Goal: Information Seeking & Learning: Learn about a topic

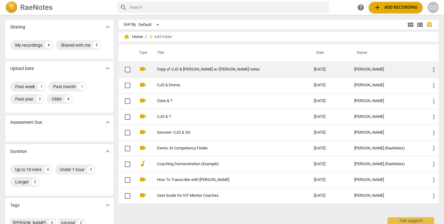
click at [231, 71] on link "Copy of CJO & [PERSON_NAME] w/ [PERSON_NAME] notes" at bounding box center [224, 69] width 135 height 5
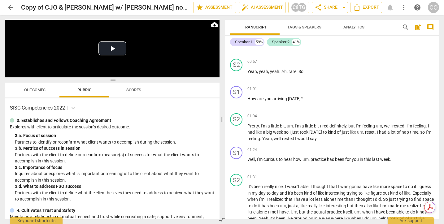
scroll to position [320, 0]
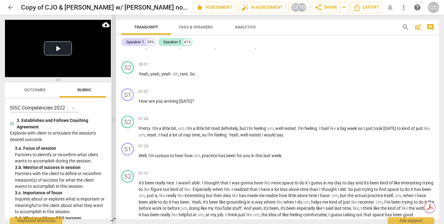
drag, startPoint x: 222, startPoint y: 120, endPoint x: 114, endPoint y: 124, distance: 108.7
click at [114, 124] on span at bounding box center [114, 119] width 4 height 209
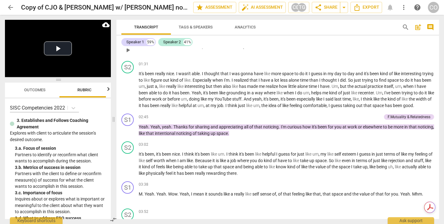
scroll to position [417, 0]
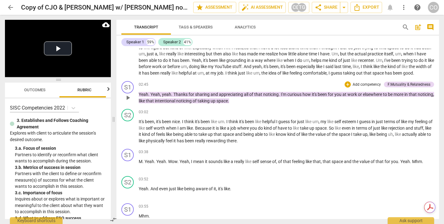
click at [222, 97] on span "appreciating" at bounding box center [231, 94] width 25 height 5
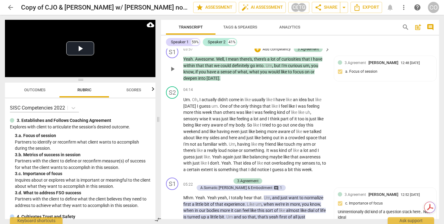
scroll to position [811, 0]
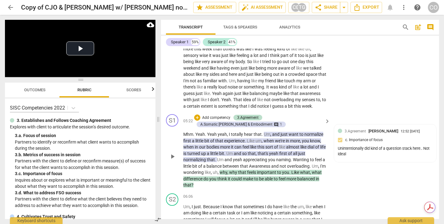
click at [271, 175] on span "important" at bounding box center [267, 172] width 20 height 5
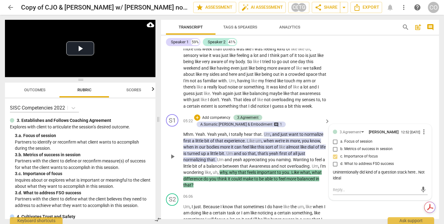
click at [279, 156] on p "Mhm . Yeah . Yeah yeah , I totally hear that . Um , and just want to normalize …" at bounding box center [255, 159] width 144 height 57
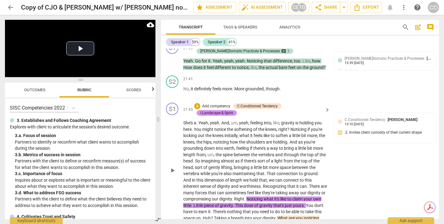
scroll to position [2413, 0]
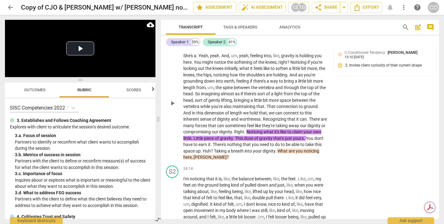
click at [293, 141] on span "just" at bounding box center [289, 138] width 8 height 5
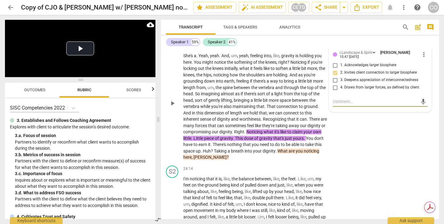
click at [304, 153] on span "you" at bounding box center [300, 151] width 8 height 5
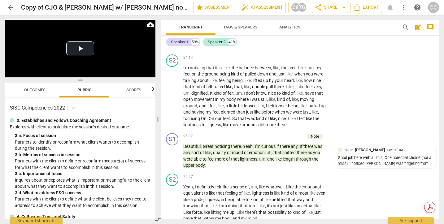
scroll to position [2536, 0]
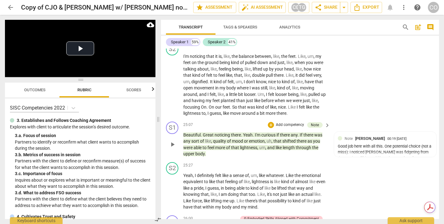
click at [174, 148] on span "play_arrow" at bounding box center [172, 144] width 7 height 7
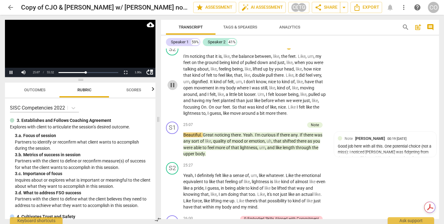
click at [170, 89] on span "pause" at bounding box center [172, 84] width 7 height 7
click at [170, 89] on span "play_arrow" at bounding box center [172, 84] width 7 height 7
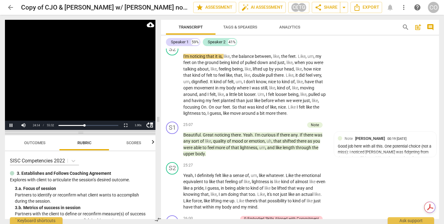
drag, startPoint x: 83, startPoint y: 81, endPoint x: 83, endPoint y: 131, distance: 50.4
click at [83, 131] on span at bounding box center [80, 133] width 150 height 4
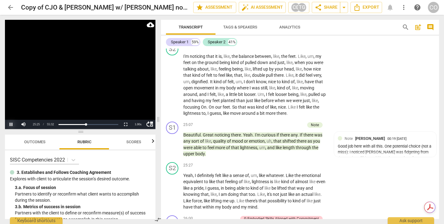
click at [11, 123] on button "Pause" at bounding box center [11, 124] width 12 height 9
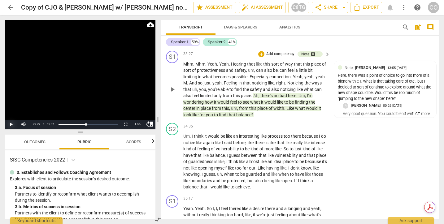
scroll to position [3420, 0]
click at [172, 94] on span "play_arrow" at bounding box center [172, 89] width 7 height 7
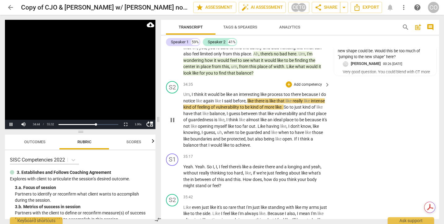
scroll to position [3463, 0]
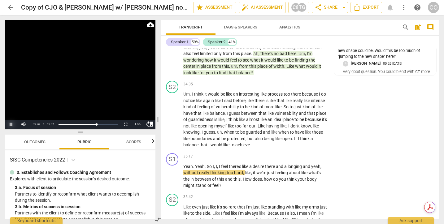
click at [11, 123] on button "Pause" at bounding box center [11, 124] width 12 height 9
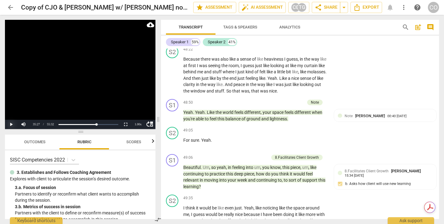
scroll to position [4899, 0]
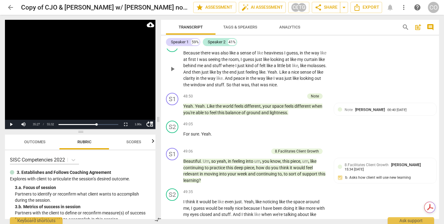
click at [173, 73] on span "play_arrow" at bounding box center [172, 68] width 7 height 7
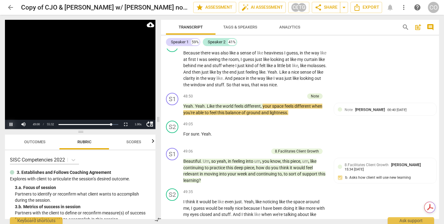
click at [12, 124] on button "Pause" at bounding box center [11, 124] width 12 height 9
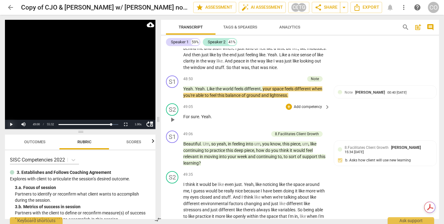
scroll to position [4915, 0]
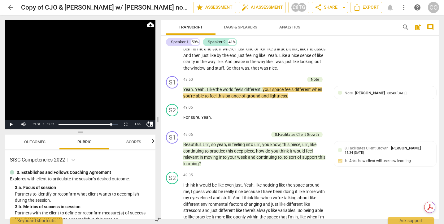
click at [114, 119] on video at bounding box center [80, 74] width 150 height 109
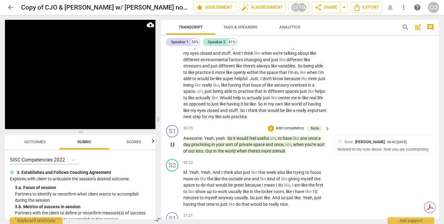
scroll to position [5058, 0]
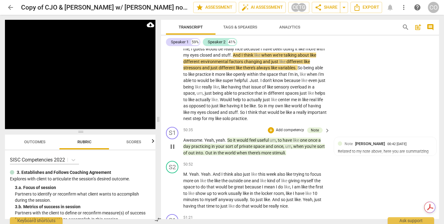
click at [173, 150] on span "pause" at bounding box center [172, 146] width 7 height 7
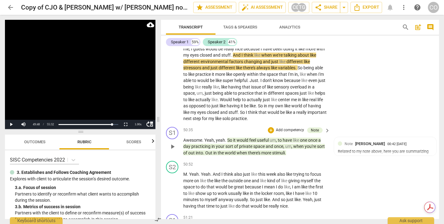
click at [173, 150] on span "play_arrow" at bounding box center [172, 146] width 7 height 7
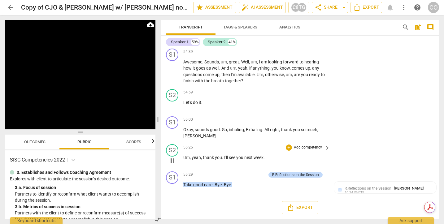
scroll to position [5551, 0]
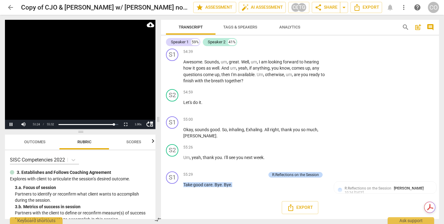
click at [69, 114] on video at bounding box center [80, 74] width 150 height 109
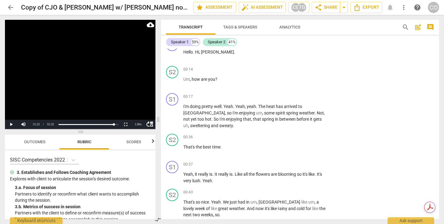
scroll to position [0, 0]
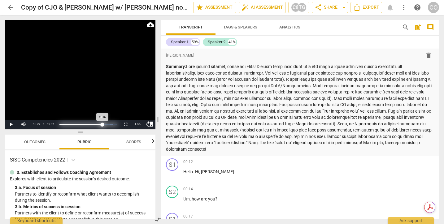
drag, startPoint x: 115, startPoint y: 125, endPoint x: 102, endPoint y: 125, distance: 12.4
click at [102, 125] on div "Progress : 74.33%" at bounding box center [80, 125] width 43 height 2
click at [76, 124] on div "Progress : 73.80%" at bounding box center [80, 125] width 43 height 2
